Goal: Find contact information: Find contact information

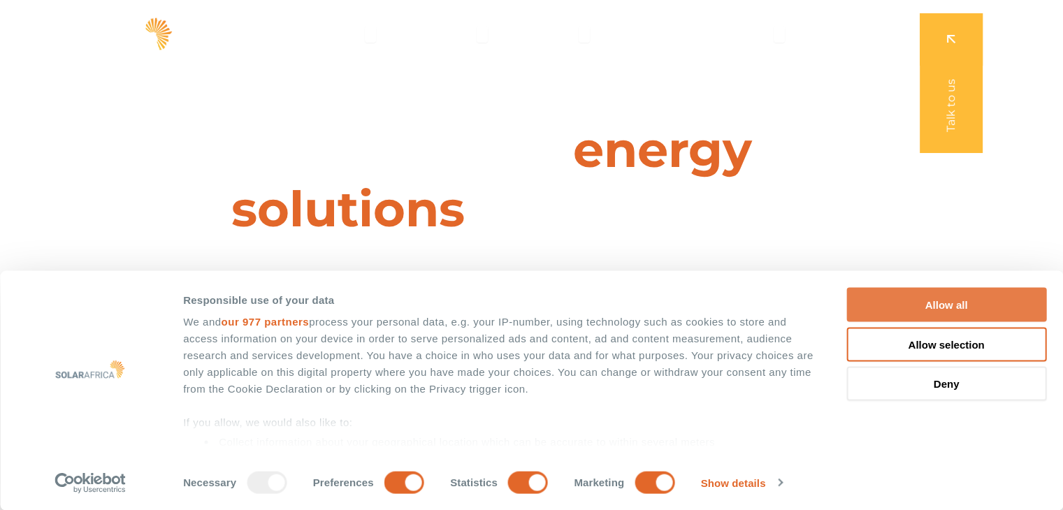
click at [908, 303] on button "Allow all" at bounding box center [946, 305] width 200 height 34
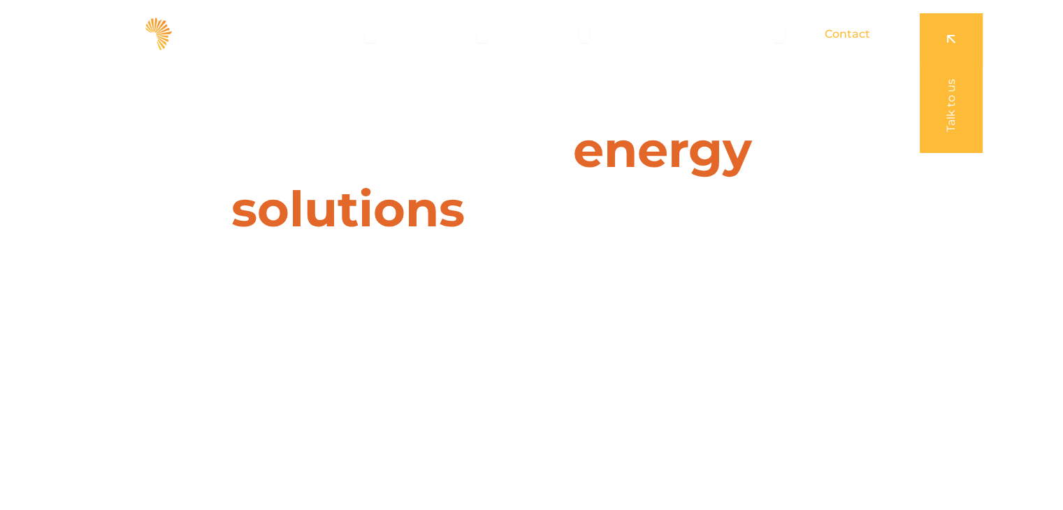
click at [832, 27] on span "Contact" at bounding box center [847, 34] width 45 height 17
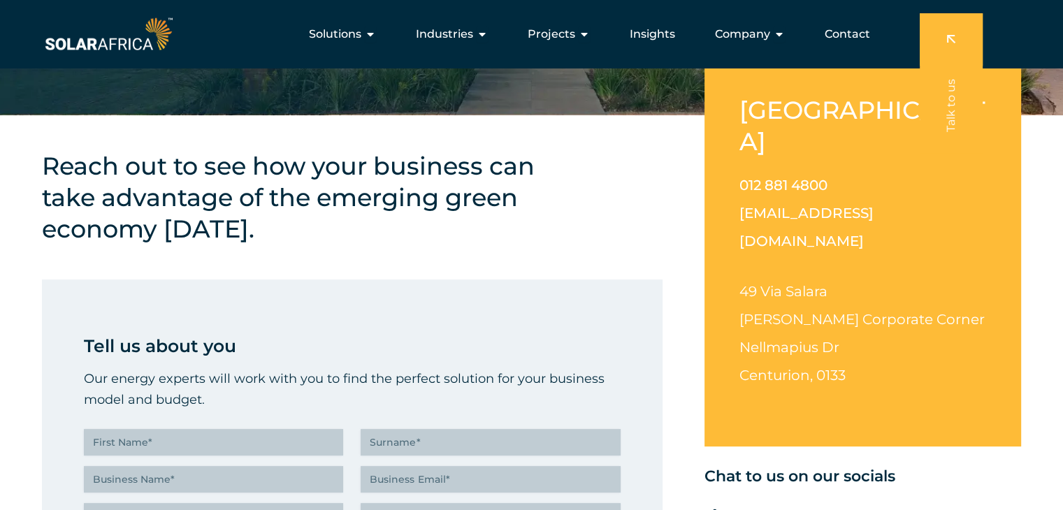
scroll to position [289, 0]
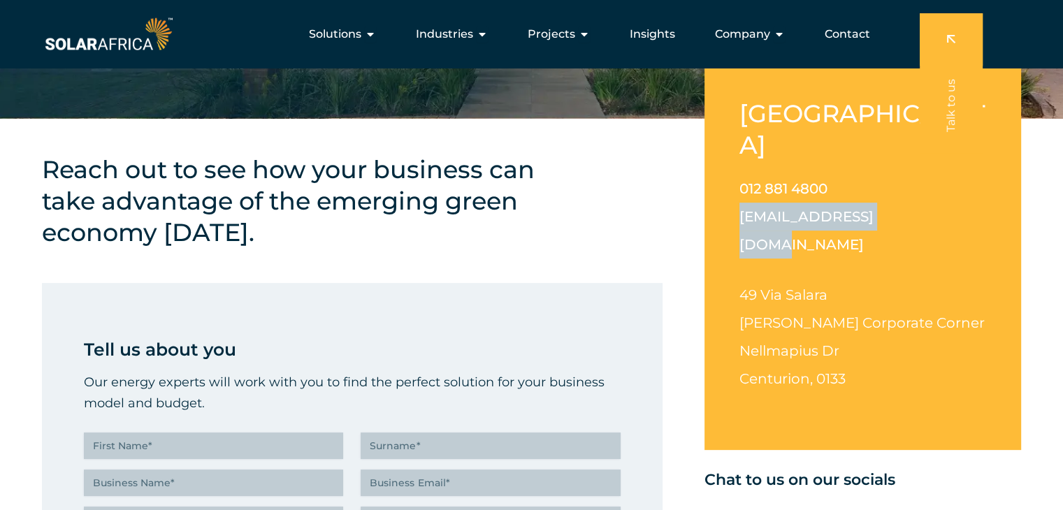
drag, startPoint x: 893, startPoint y: 185, endPoint x: 738, endPoint y: 196, distance: 155.5
click at [738, 196] on div "[GEOGRAPHIC_DATA] 012 881 4800 [EMAIL_ADDRESS][DOMAIN_NAME] [STREET_ADDRESS][PE…" at bounding box center [862, 256] width 317 height 387
copy link "[EMAIL_ADDRESS][DOMAIN_NAME]"
